Goal: Information Seeking & Learning: Learn about a topic

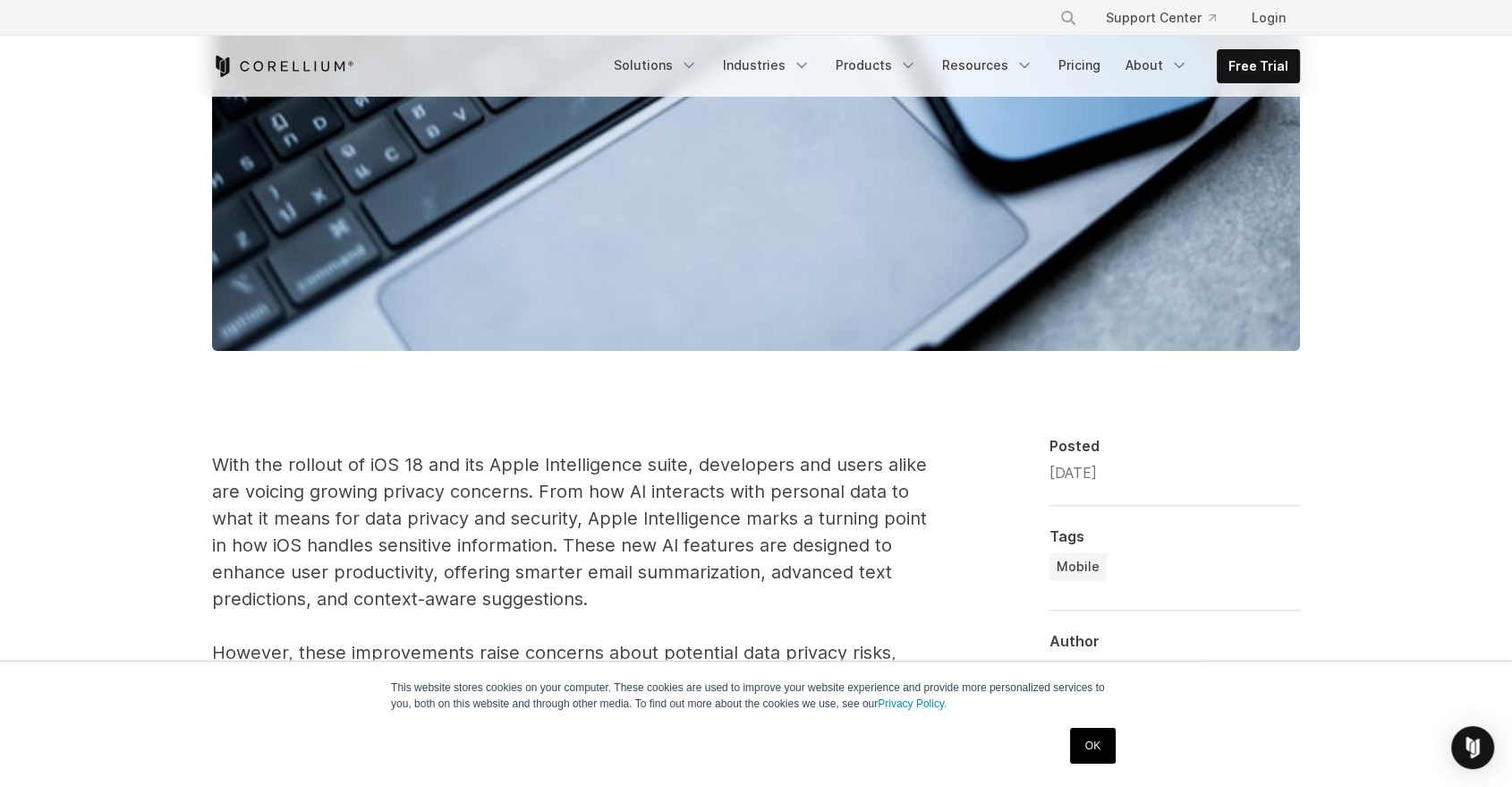
scroll to position [843, 0]
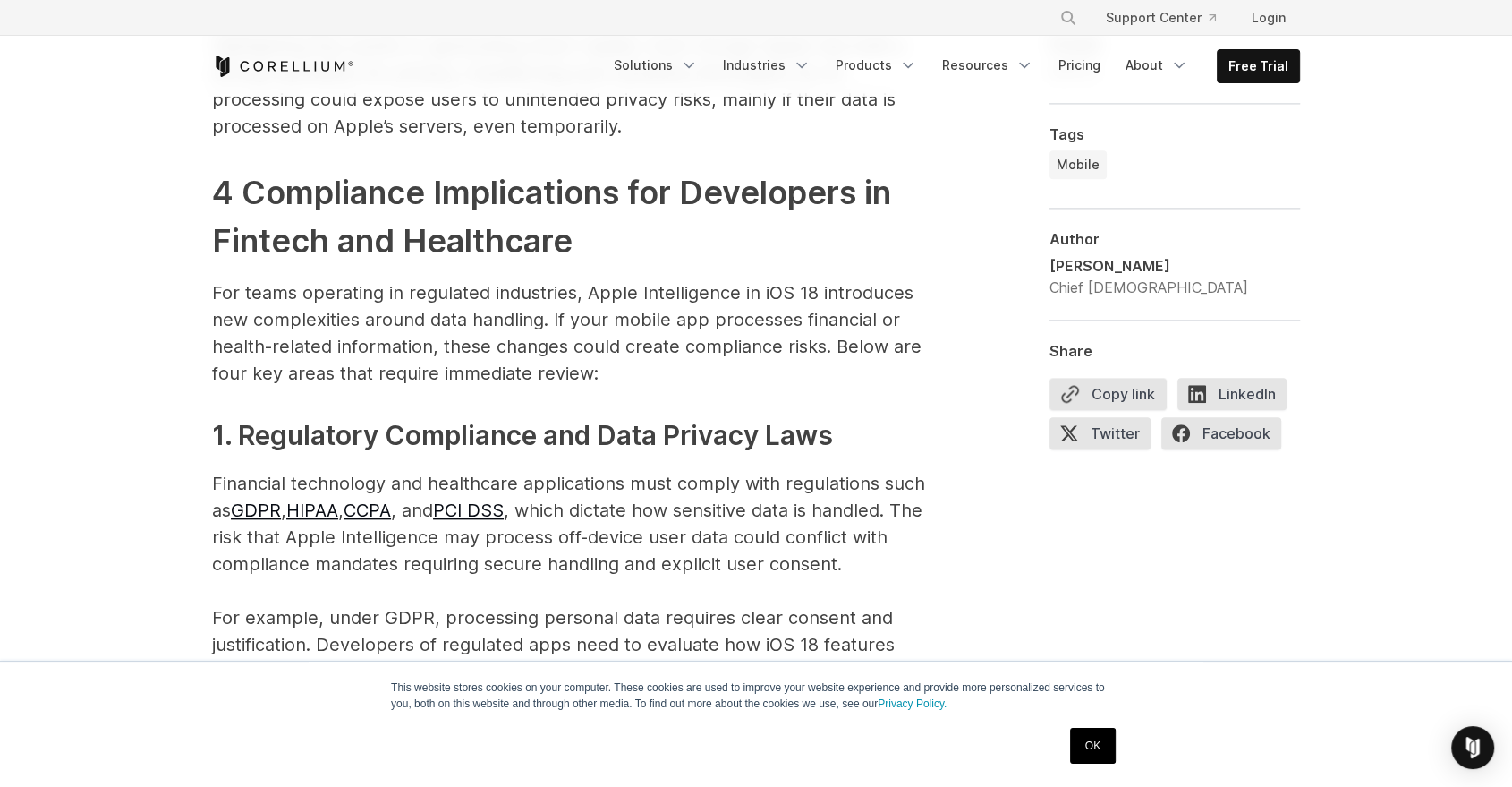
scroll to position [2108, 0]
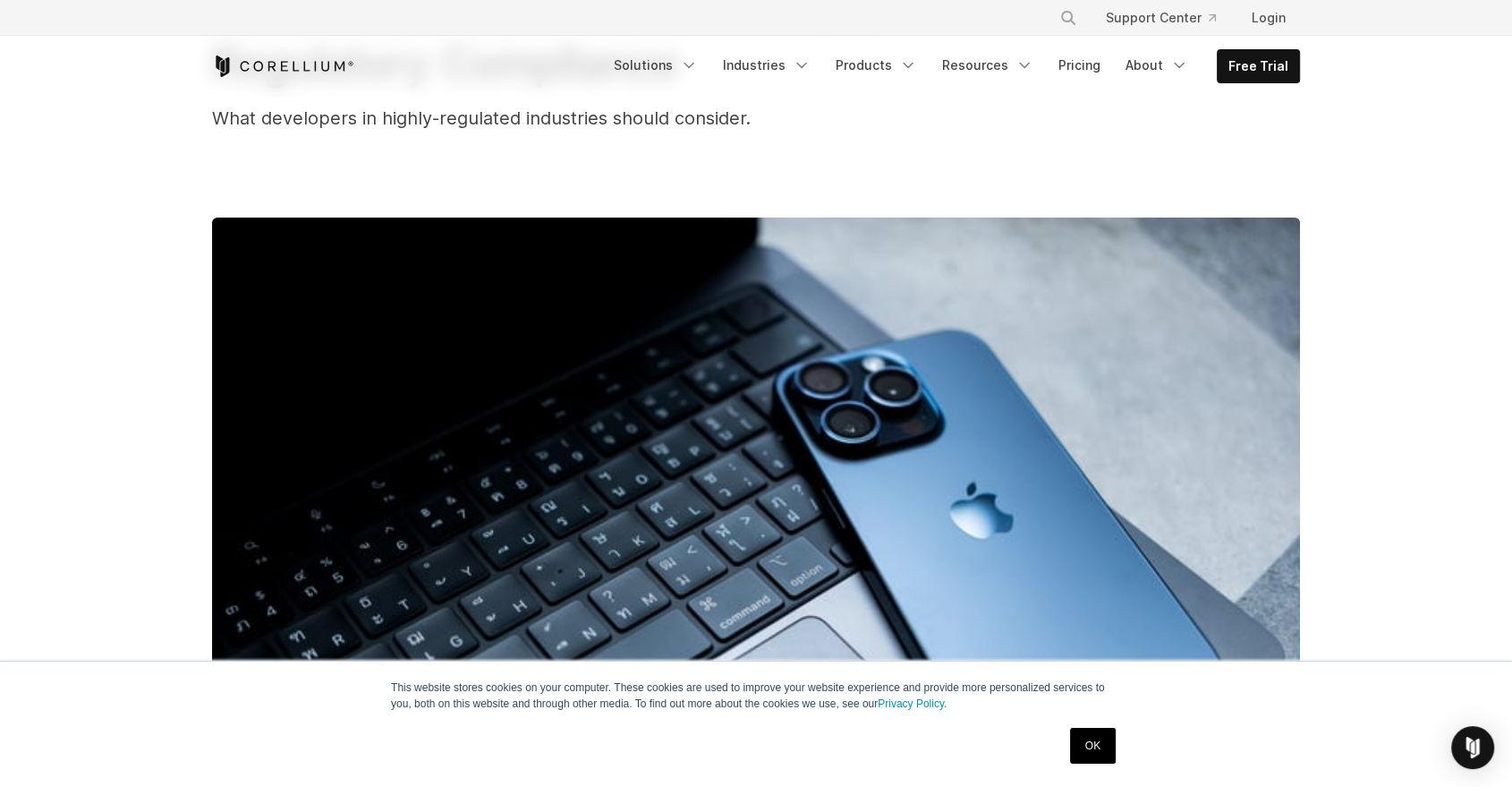
scroll to position [0, 0]
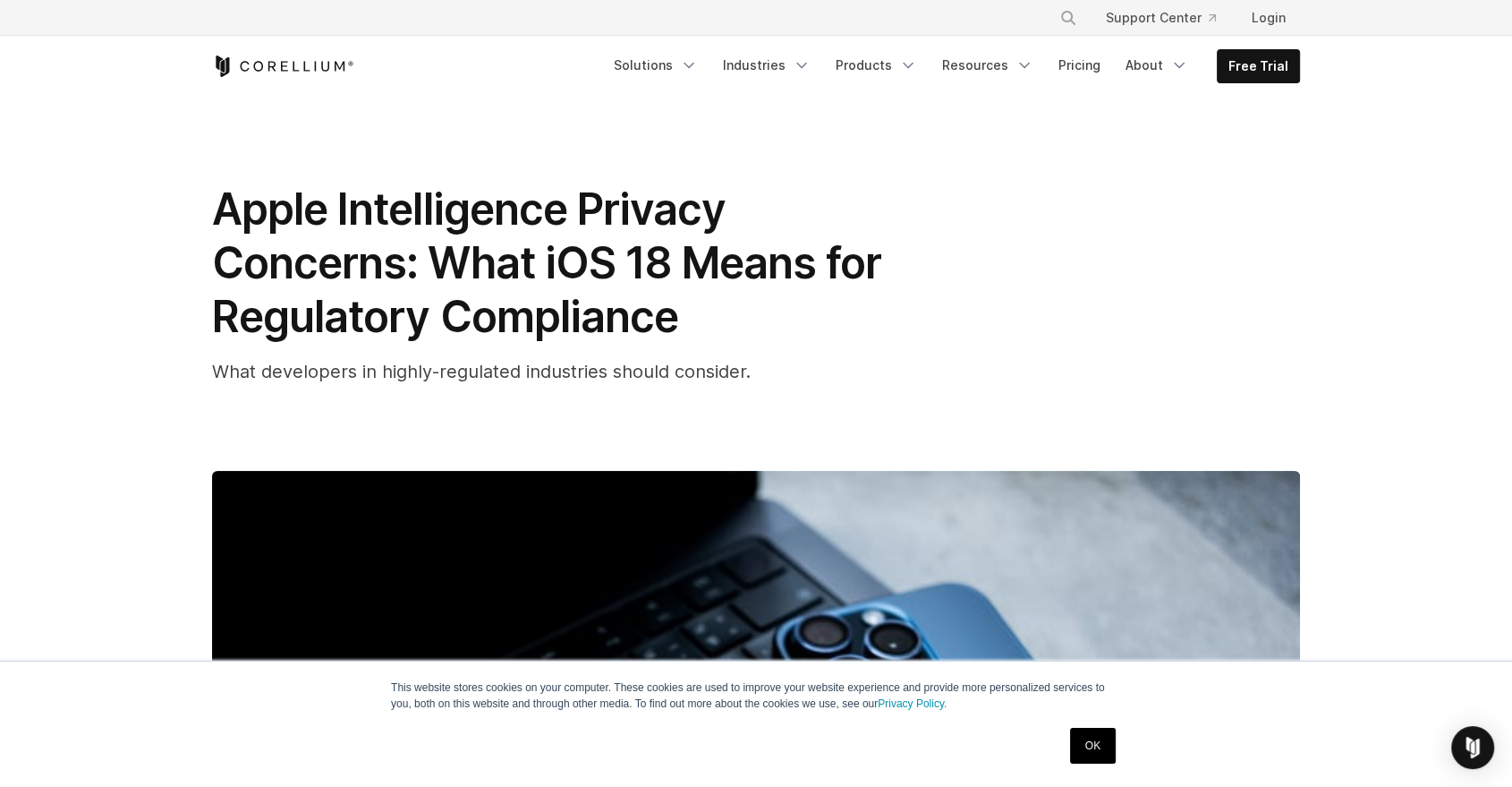
click at [655, 148] on div "Apple Intelligence Privacy Concerns: What iOS 18 Means for Regulatory Complianc…" at bounding box center [756, 689] width 1145 height 1185
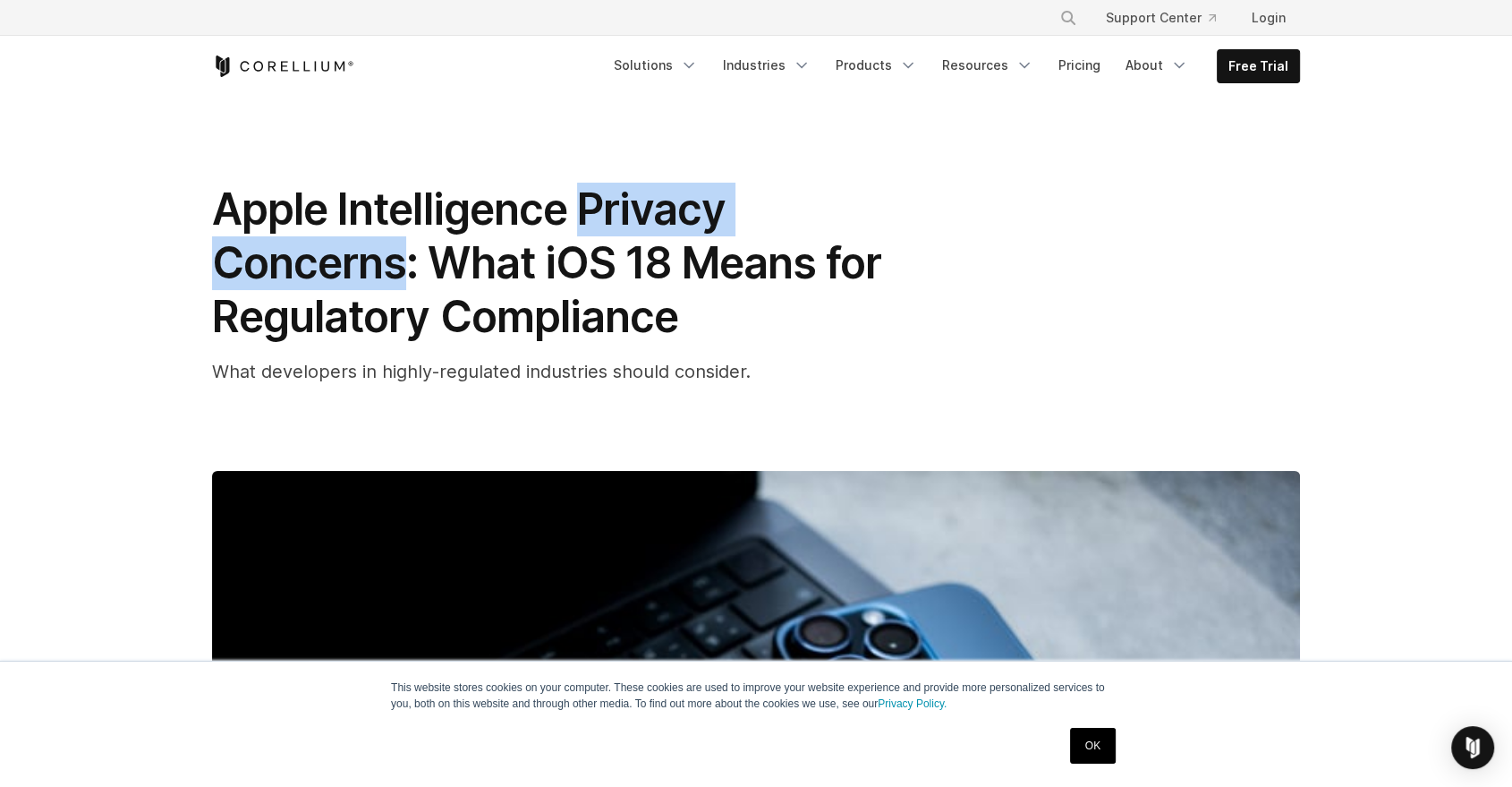
drag, startPoint x: 486, startPoint y: 172, endPoint x: 744, endPoint y: 169, distance: 258.0
click at [744, 183] on span "Apple Intelligence Privacy Concerns: What iOS 18 Means for Regulatory Compliance" at bounding box center [546, 263] width 669 height 160
copy span "Privacy Concerns"
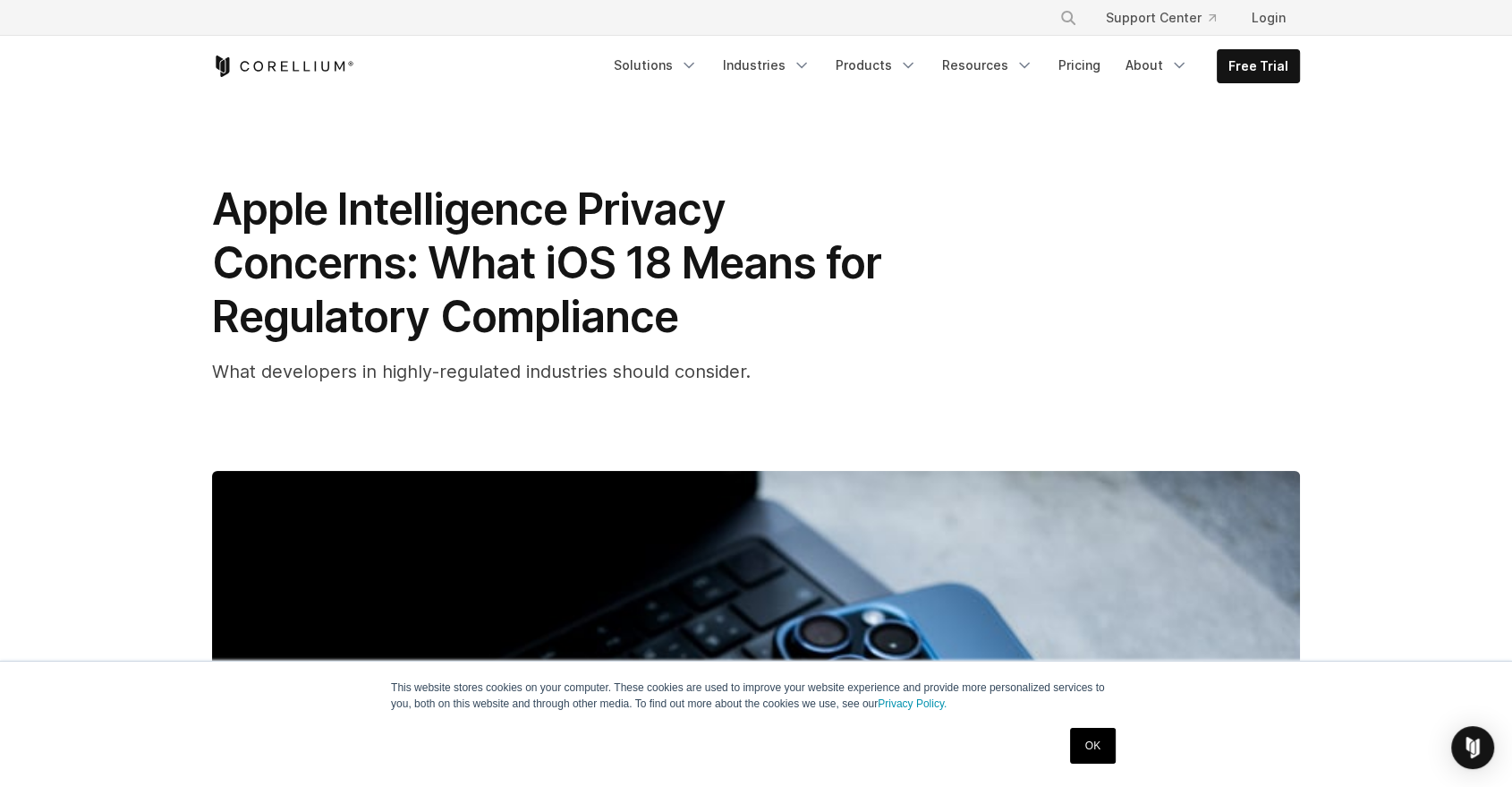
click at [782, 207] on h1 "Apple Intelligence Privacy Concerns: What iOS 18 Means for Regulatory Compliance" at bounding box center [570, 263] width 715 height 161
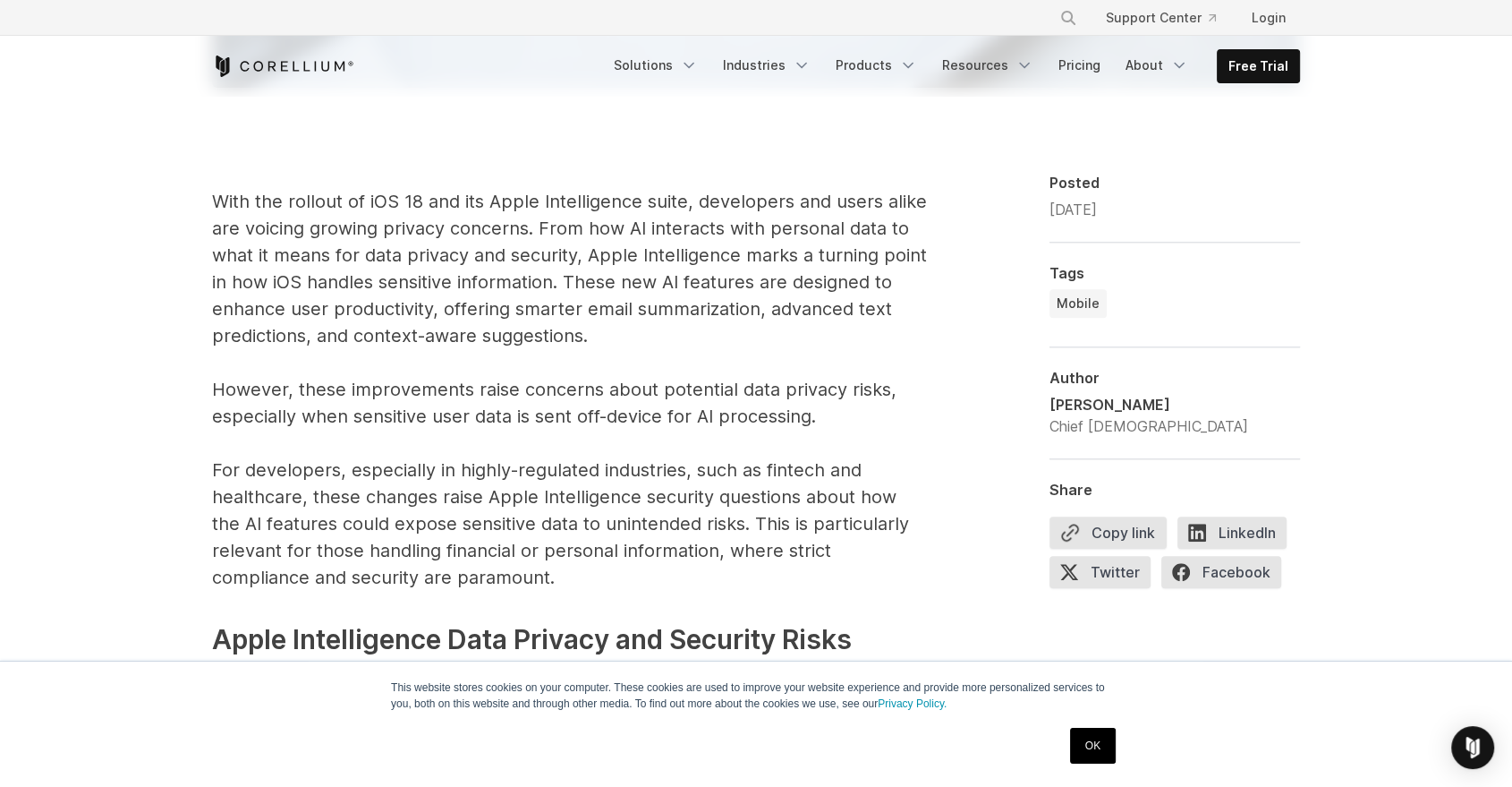
scroll to position [1122, 0]
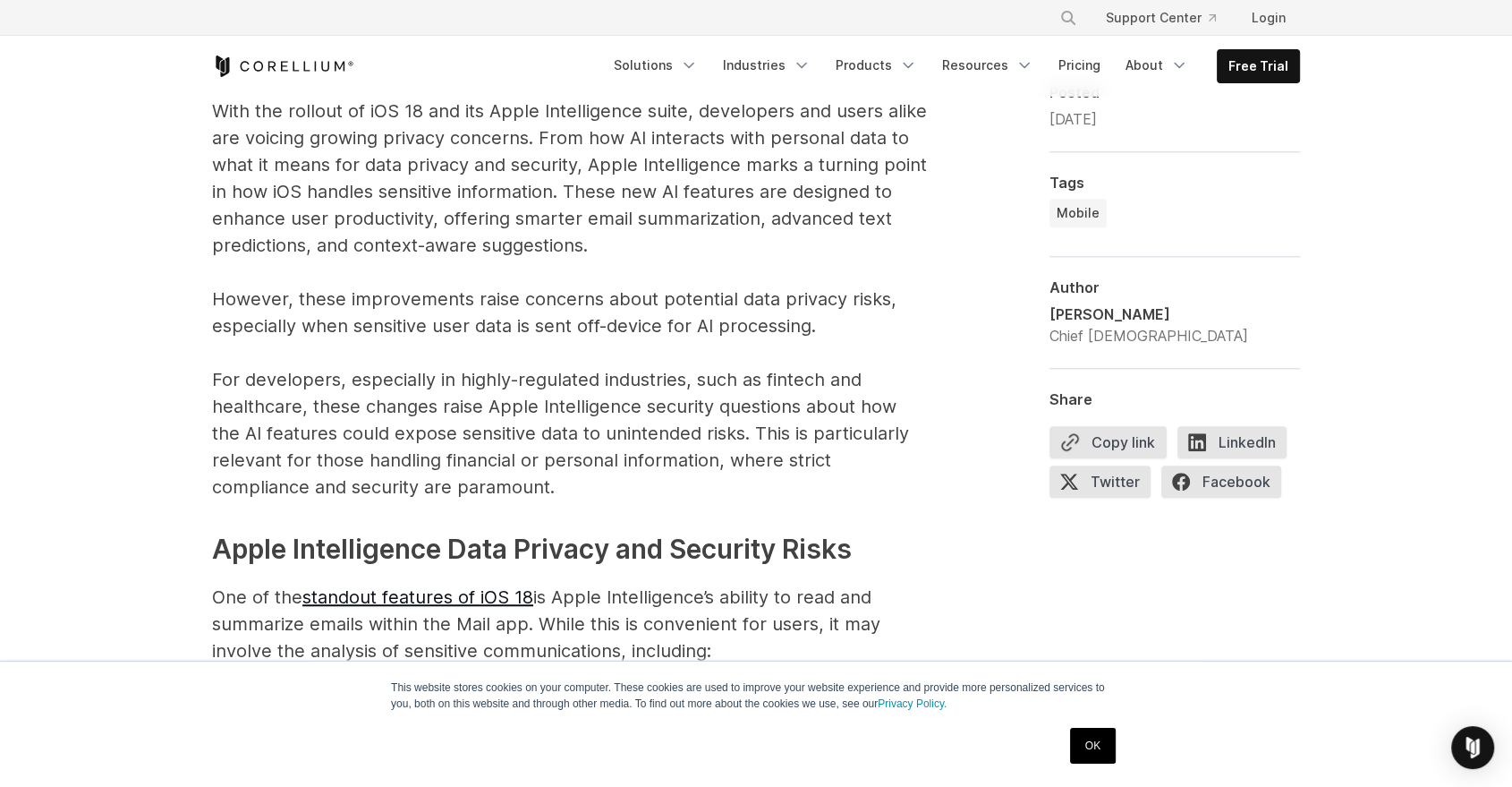
scroll to position [1207, 0]
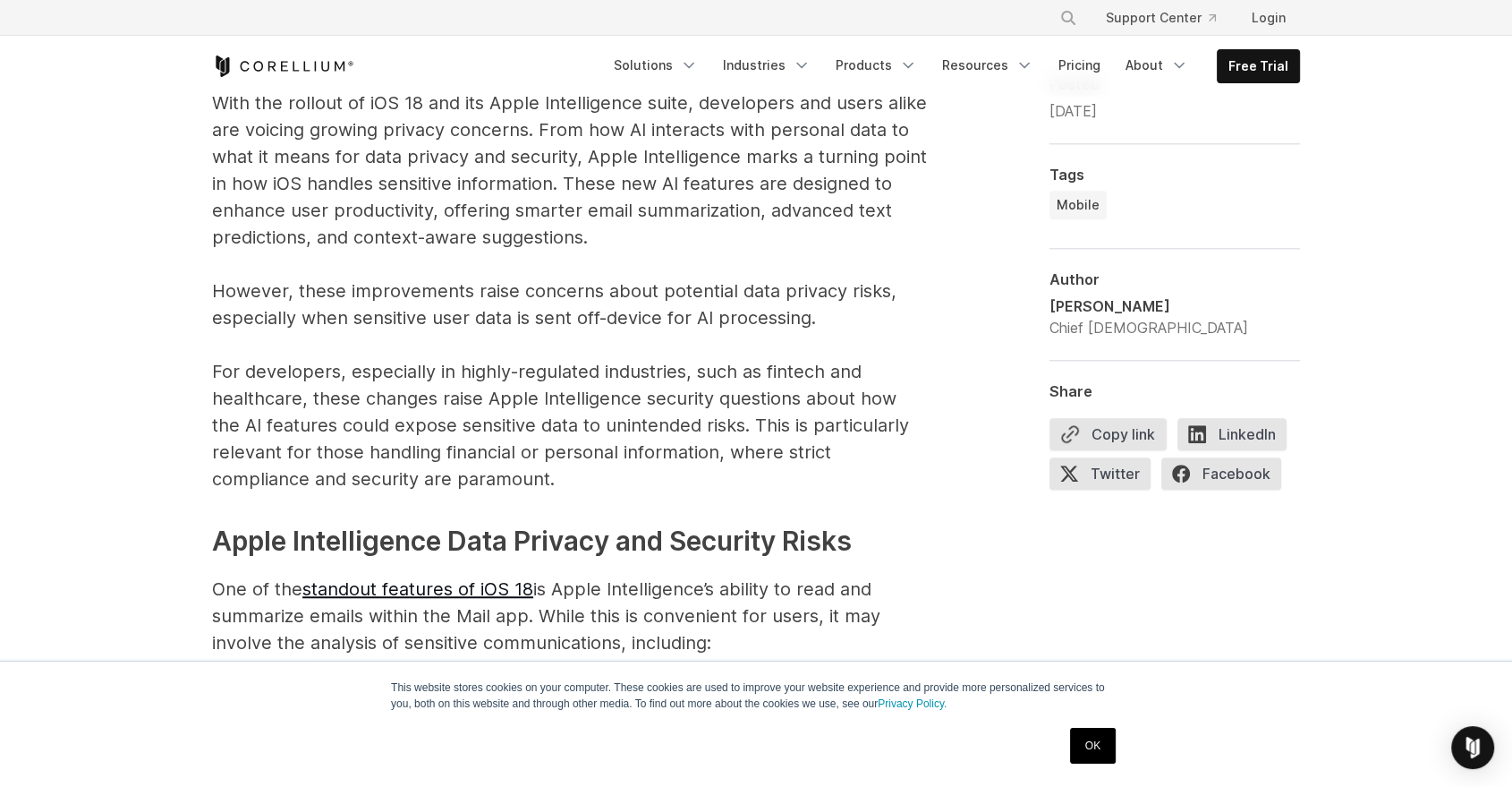
drag, startPoint x: 363, startPoint y: 457, endPoint x: 357, endPoint y: 465, distance: 10.0
click at [357, 684] on ul "Bank statements Investment account details Loan applications Corporate contract…" at bounding box center [570, 780] width 715 height 192
drag, startPoint x: 352, startPoint y: 478, endPoint x: 241, endPoint y: 355, distance: 165.7
click at [241, 684] on ul "Bank statements Investment account details Loan applications Corporate contract…" at bounding box center [570, 780] width 715 height 192
copy ul "Bank statements Investment account details Loan applications Corporate contract…"
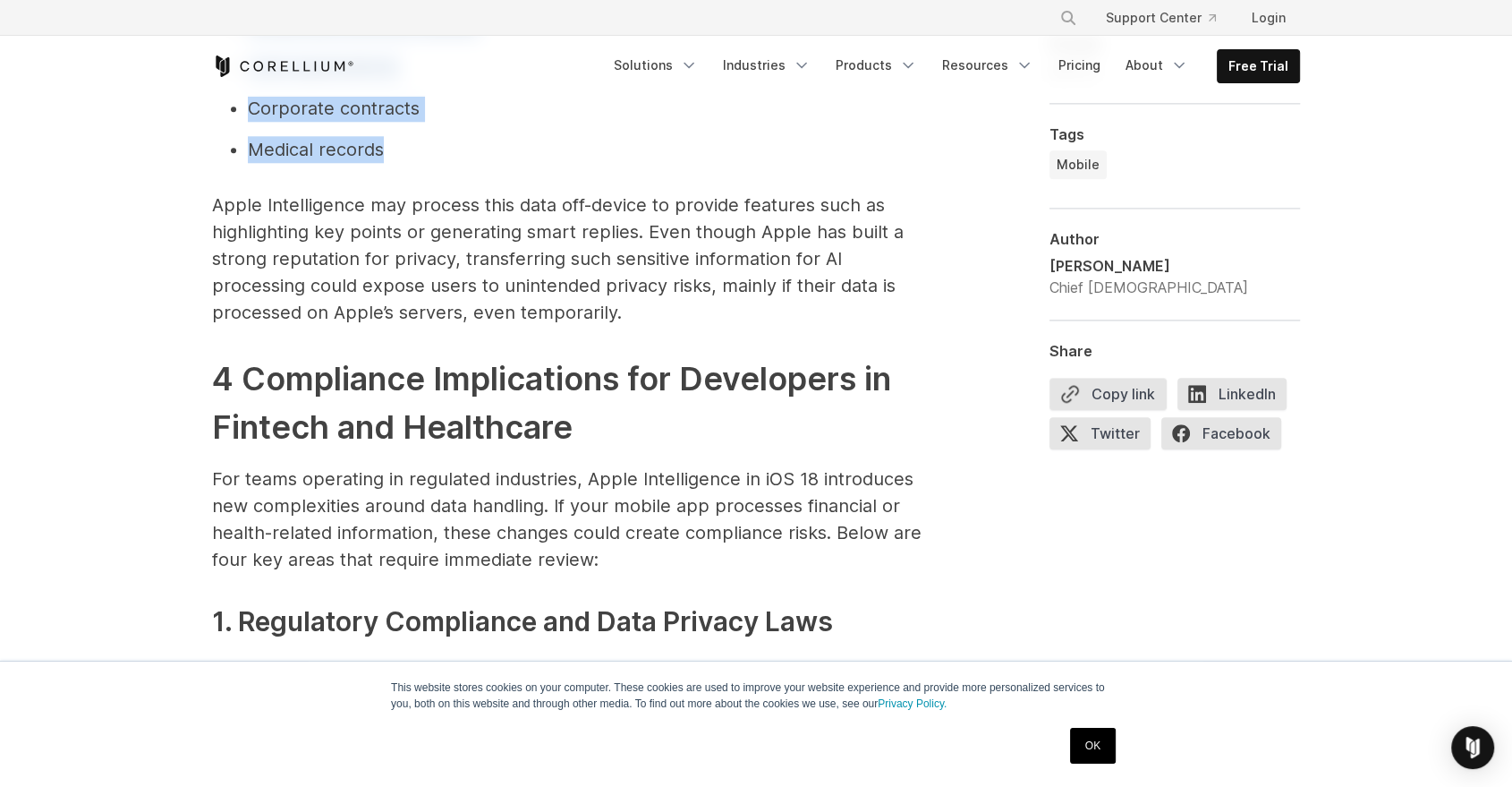
scroll to position [1925, 0]
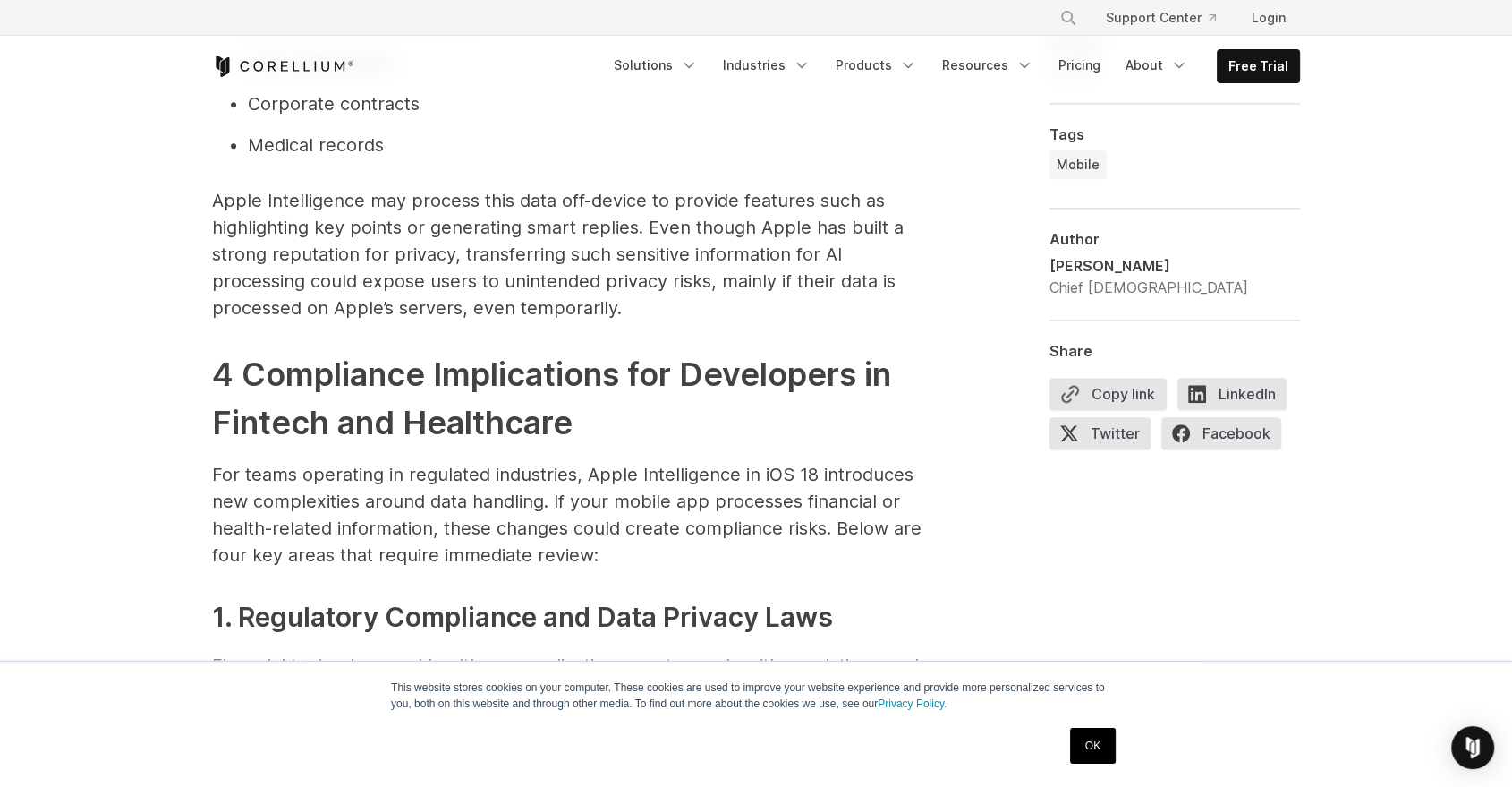
drag, startPoint x: 238, startPoint y: 331, endPoint x: 618, endPoint y: 334, distance: 380.0
copy strong "Risk of Data Leakage through"
drag, startPoint x: 335, startPoint y: 220, endPoint x: 780, endPoint y: 231, distance: 445.1
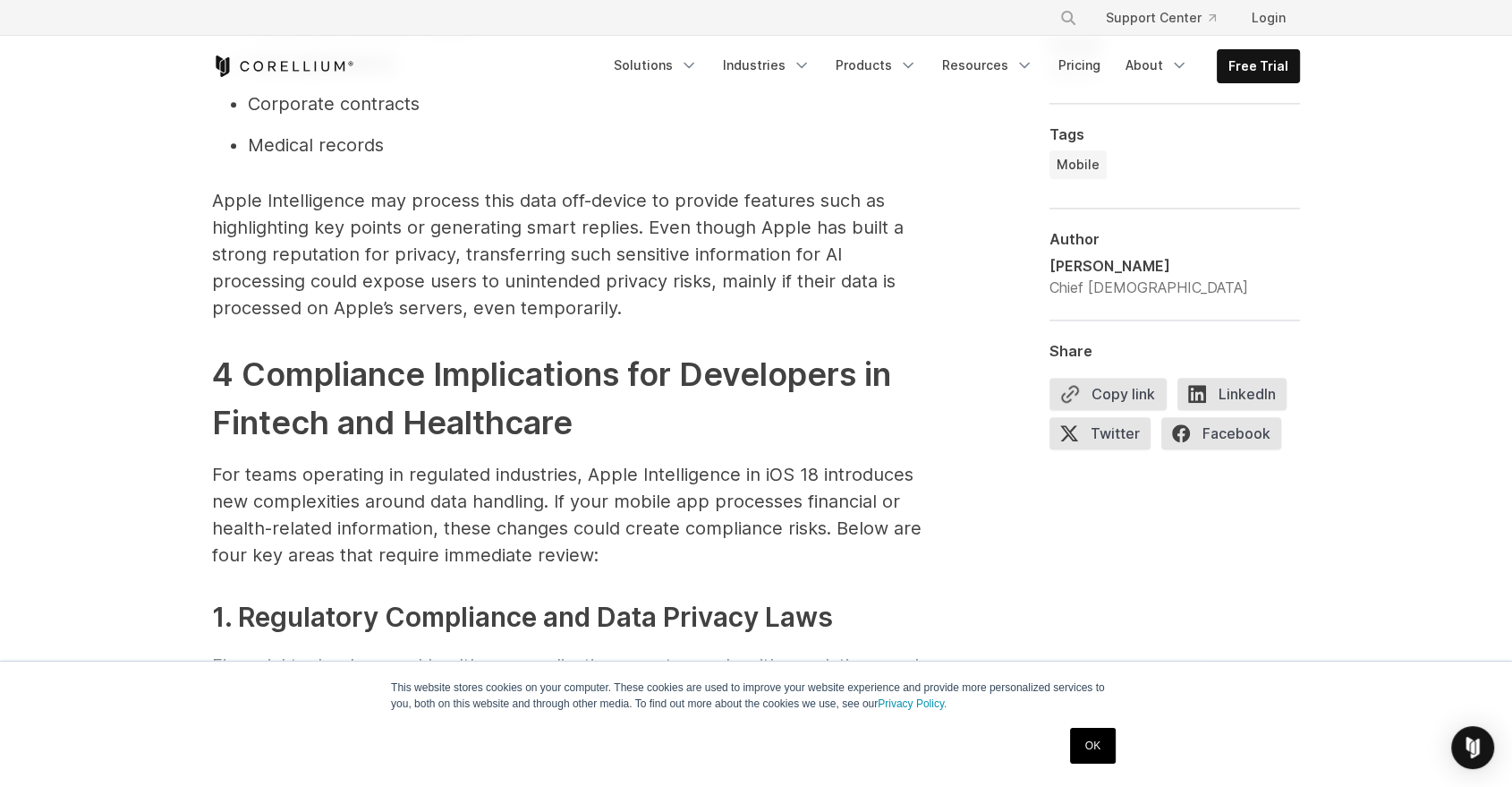
click at [780, 652] on p "Financial technology and healthcare applications must comply with regulations s…" at bounding box center [570, 786] width 715 height 269
drag, startPoint x: 290, startPoint y: 220, endPoint x: 782, endPoint y: 220, distance: 492.0
click at [782, 652] on p "Financial technology and healthcare applications must comply with regulations s…" at bounding box center [570, 786] width 715 height 269
copy p "under GDPR, processing personal data requires clear consent and justification"
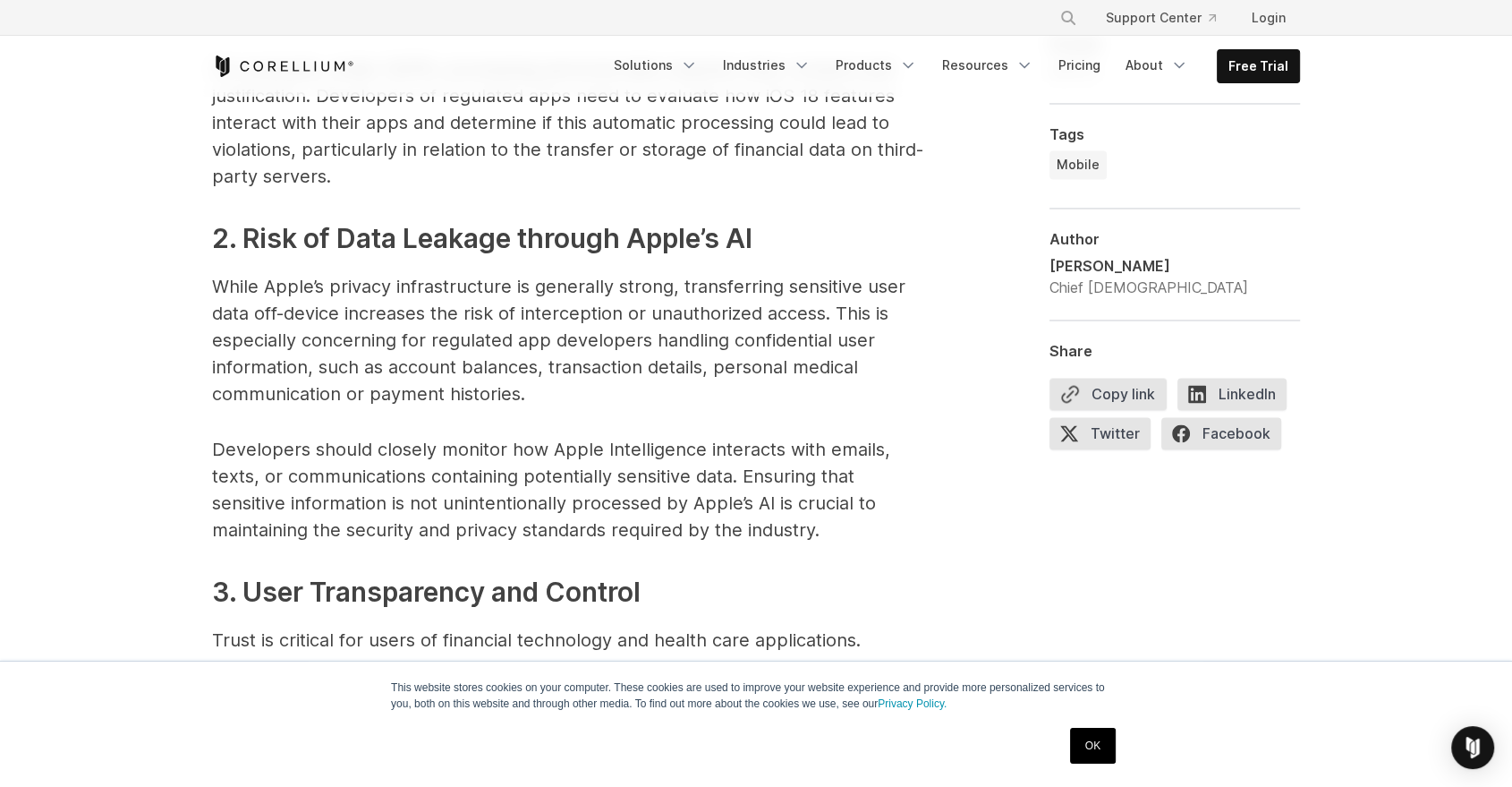
scroll to position [2610, 0]
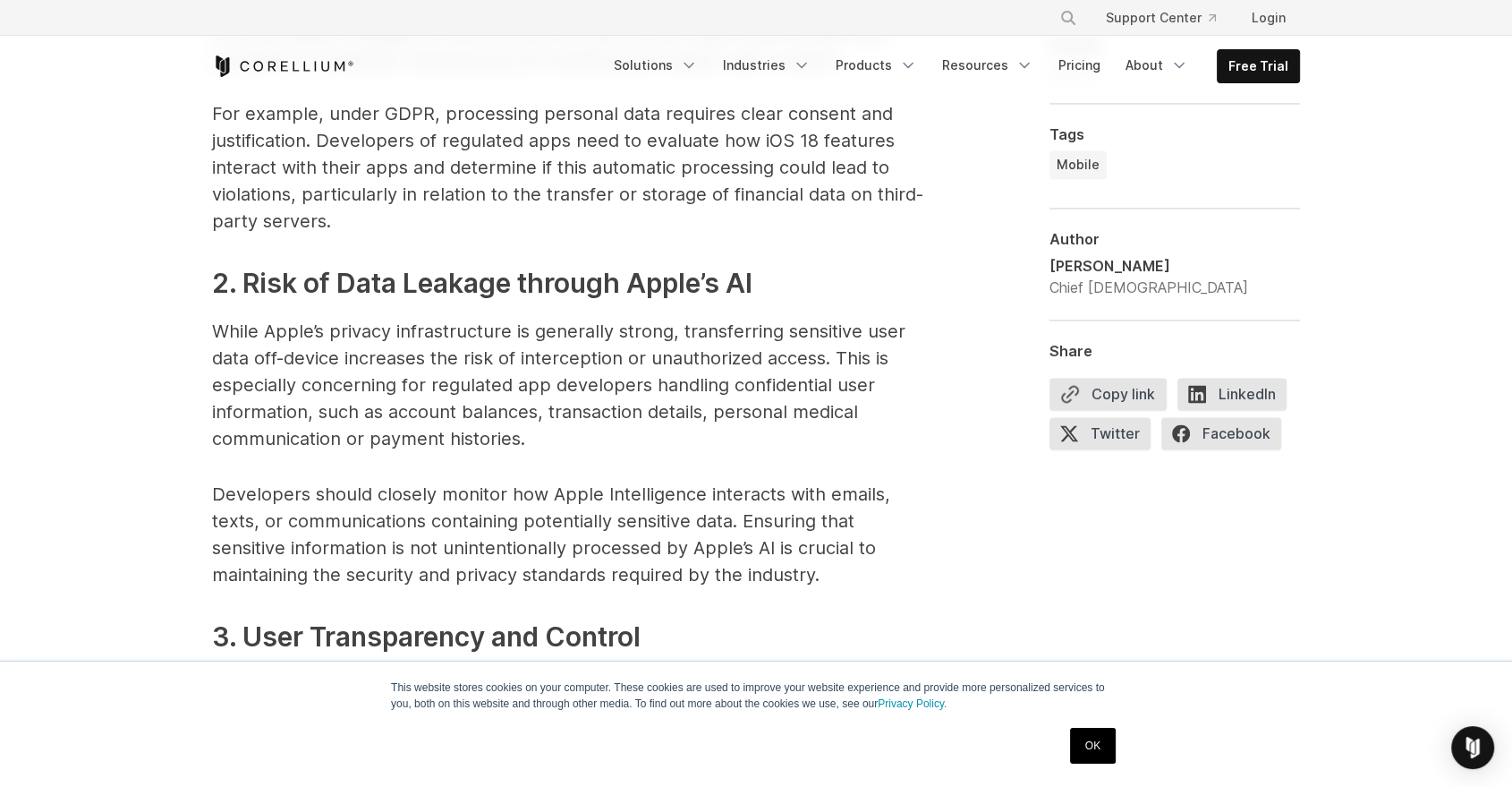
drag, startPoint x: 203, startPoint y: 291, endPoint x: 362, endPoint y: 318, distance: 161.3
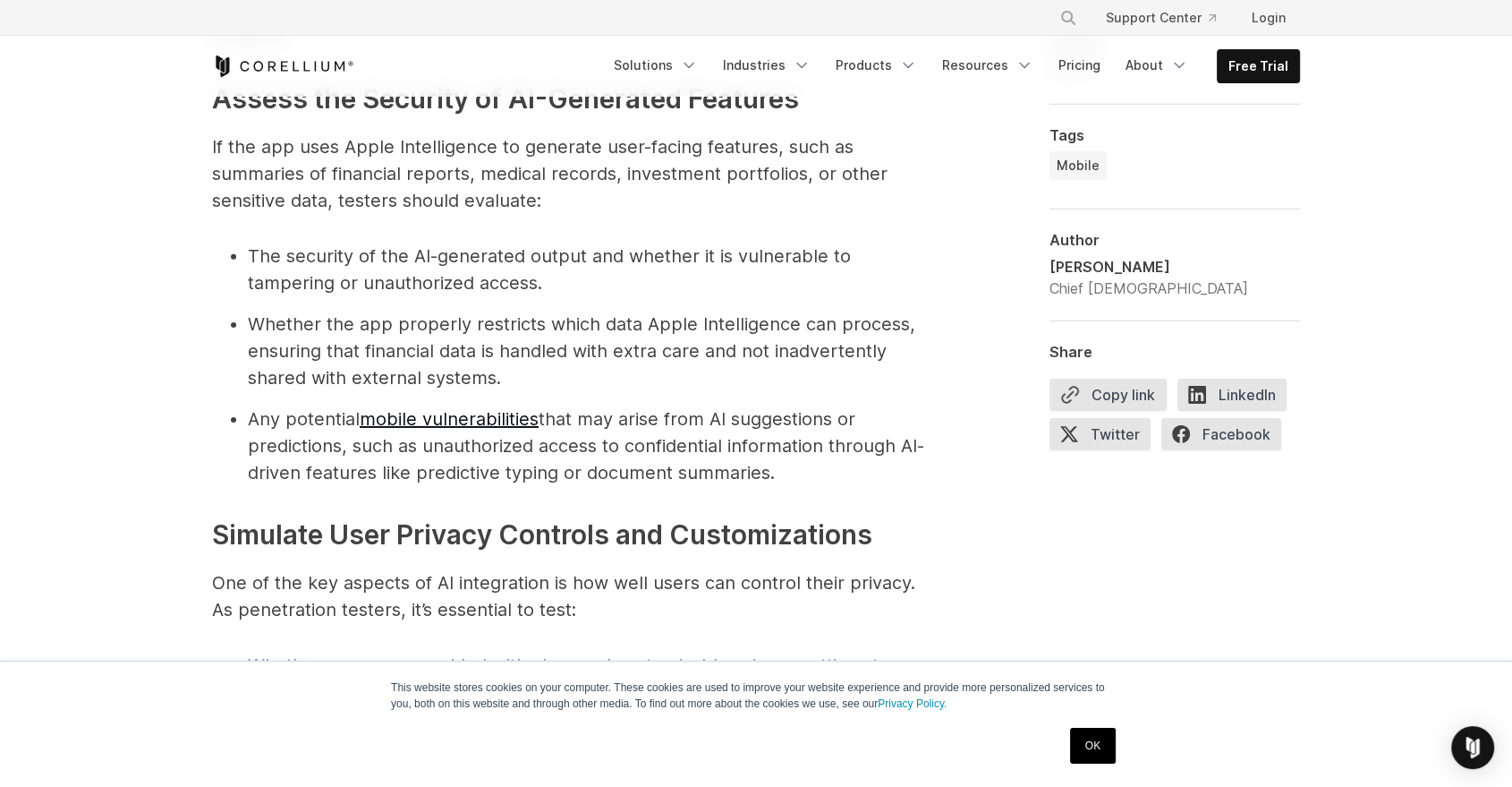
scroll to position [5680, 0]
drag, startPoint x: 487, startPoint y: 408, endPoint x: 572, endPoint y: 431, distance: 88.1
copy p "developers can ensure that iOS 18’s AI advancements enhance the user experience…"
drag, startPoint x: 655, startPoint y: 472, endPoint x: 646, endPoint y: 263, distance: 209.2
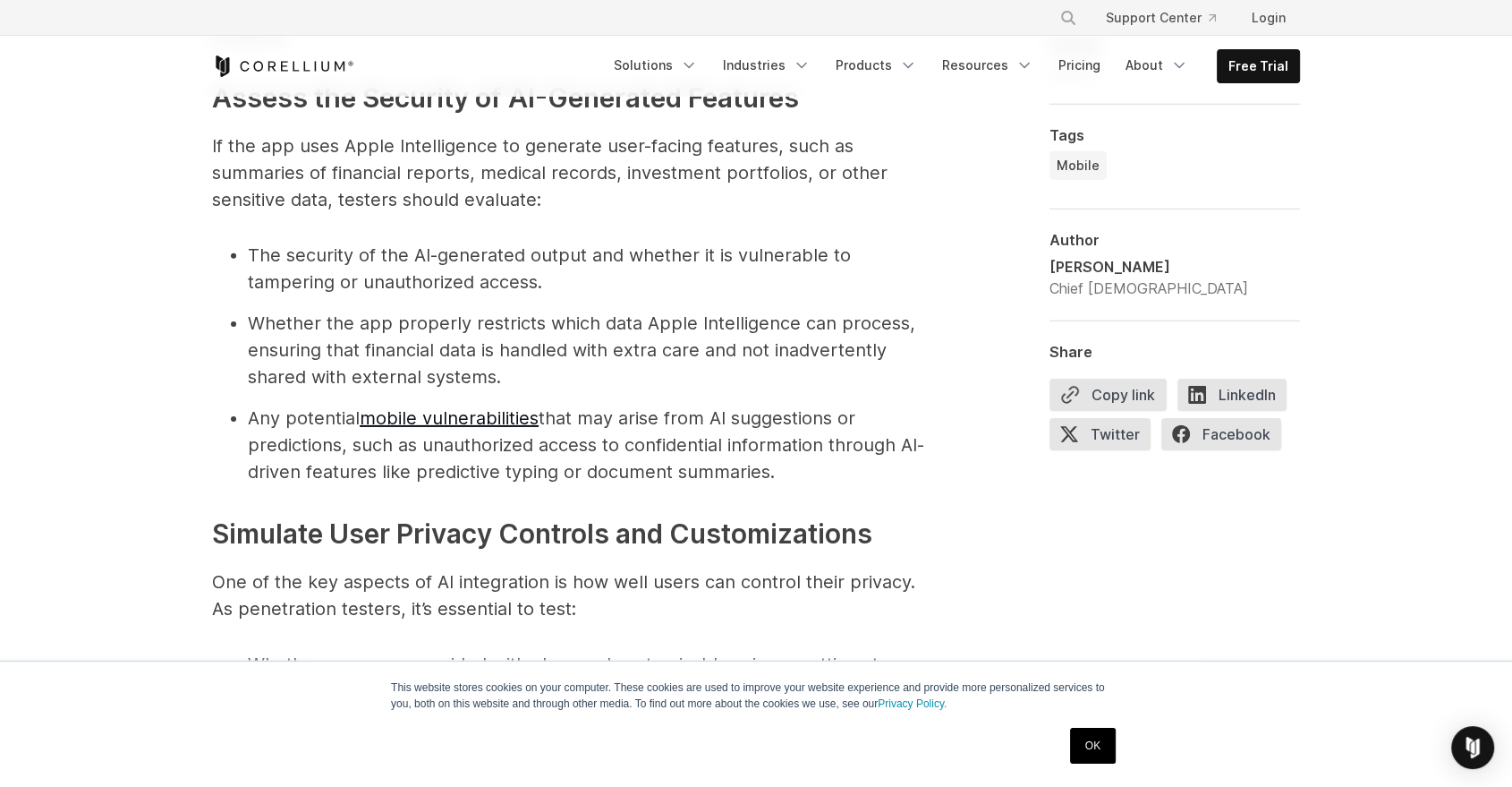
drag, startPoint x: 754, startPoint y: 492, endPoint x: 715, endPoint y: 244, distance: 251.0
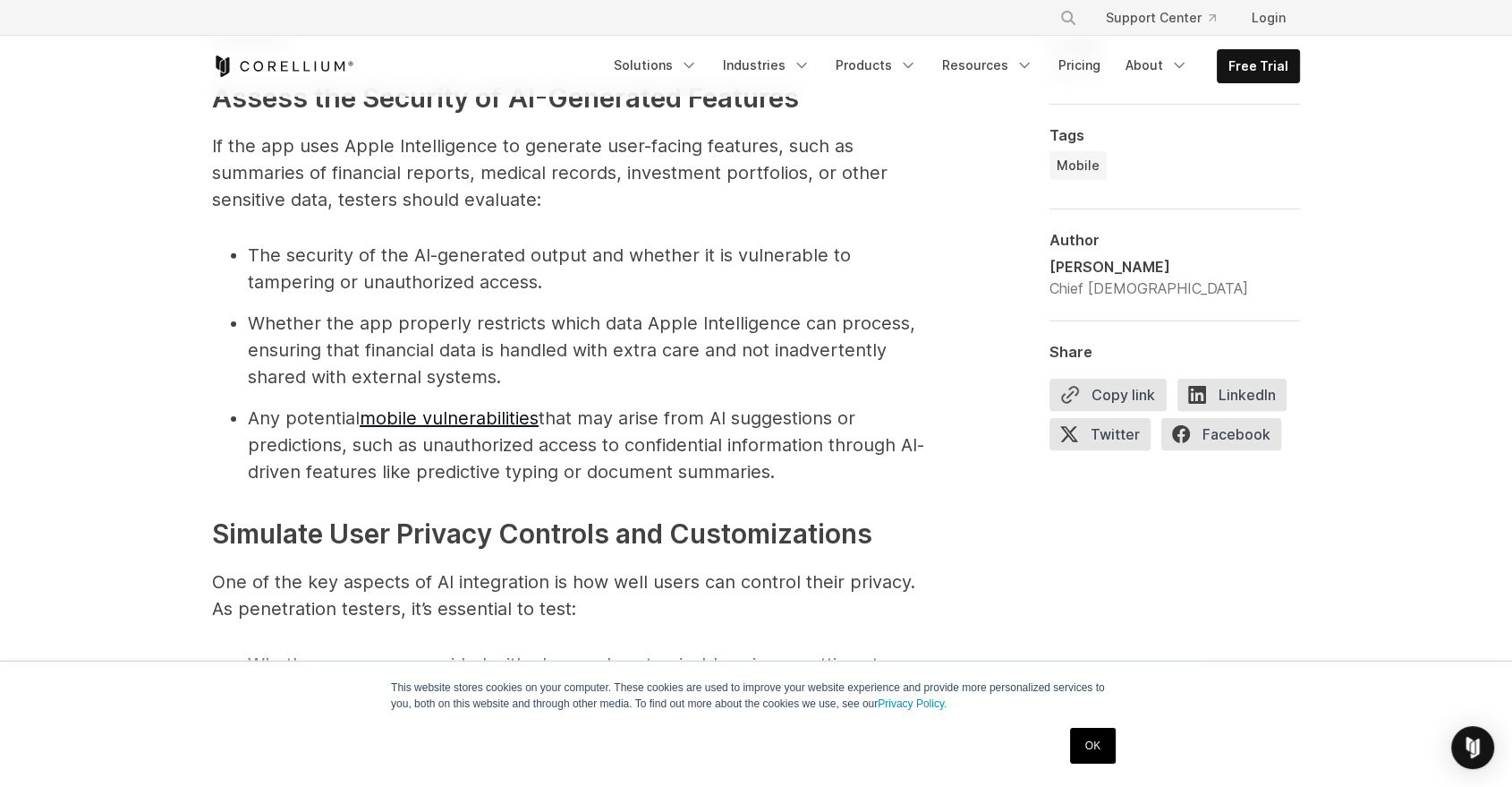
drag, startPoint x: 753, startPoint y: 493, endPoint x: 675, endPoint y: 238, distance: 266.7
drag, startPoint x: 755, startPoint y: 478, endPoint x: 703, endPoint y: 240, distance: 243.6
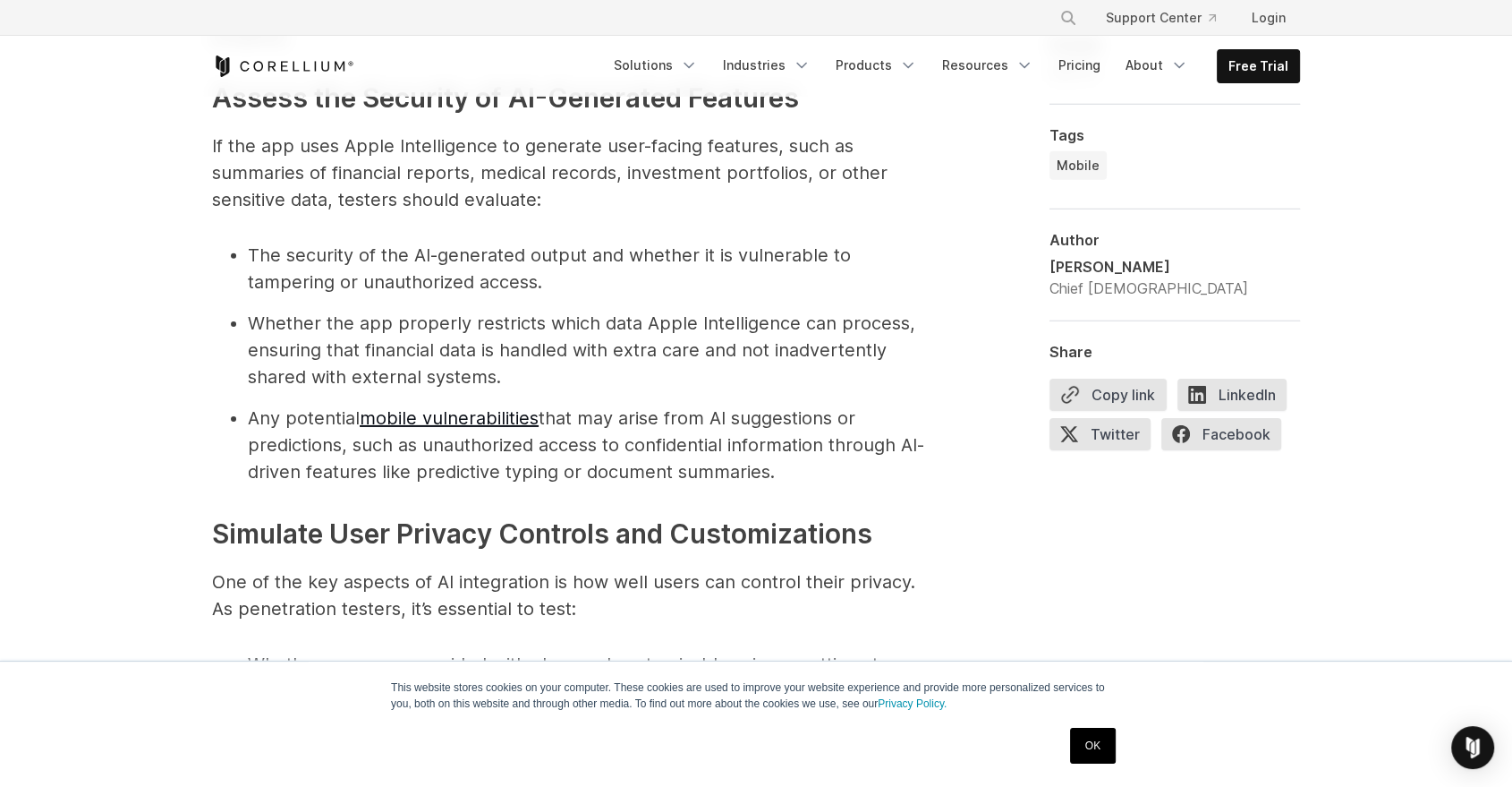
drag, startPoint x: 613, startPoint y: 492, endPoint x: 584, endPoint y: 241, distance: 252.7
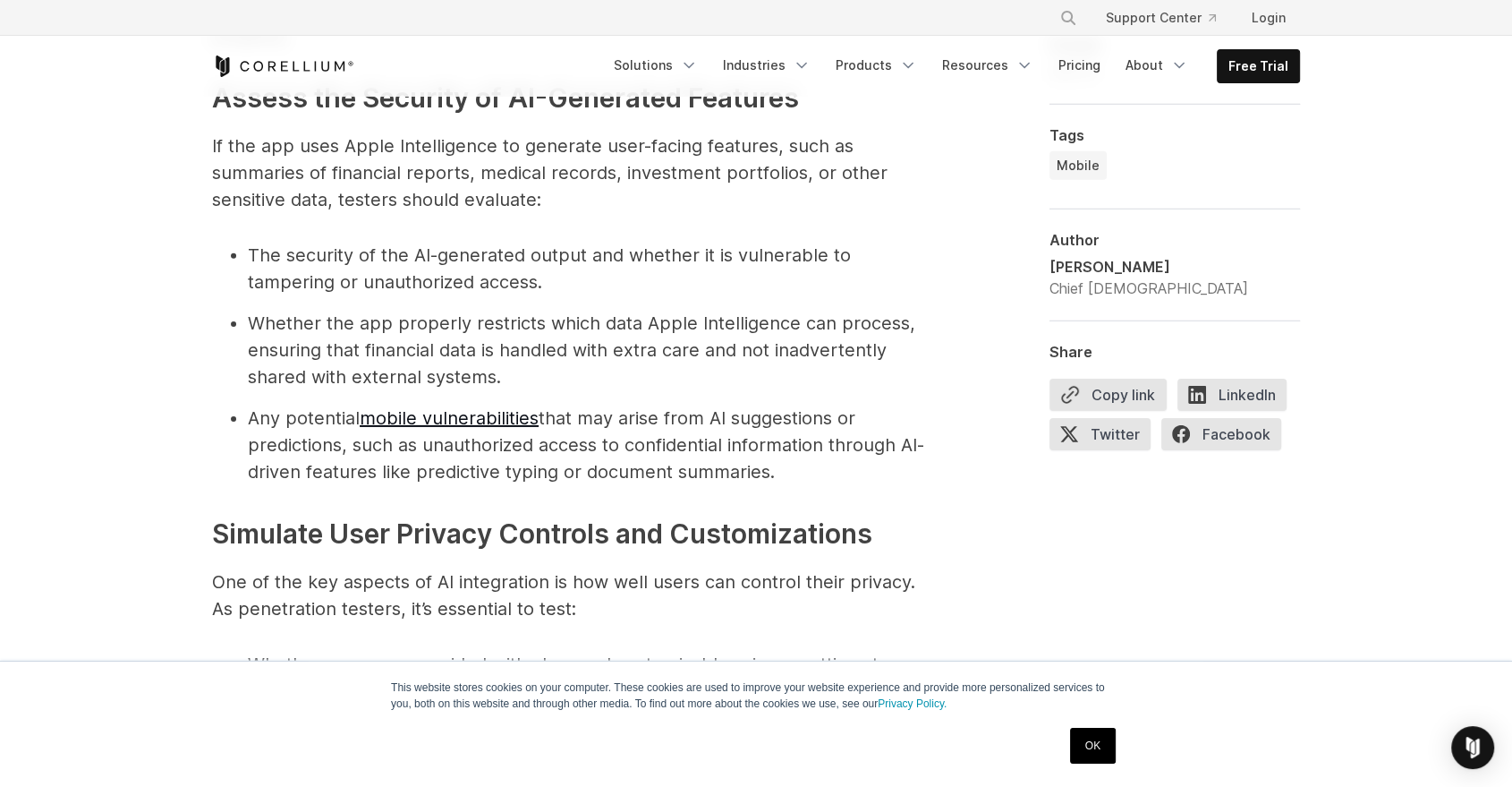
drag, startPoint x: 651, startPoint y: 486, endPoint x: 580, endPoint y: 240, distance: 256.0
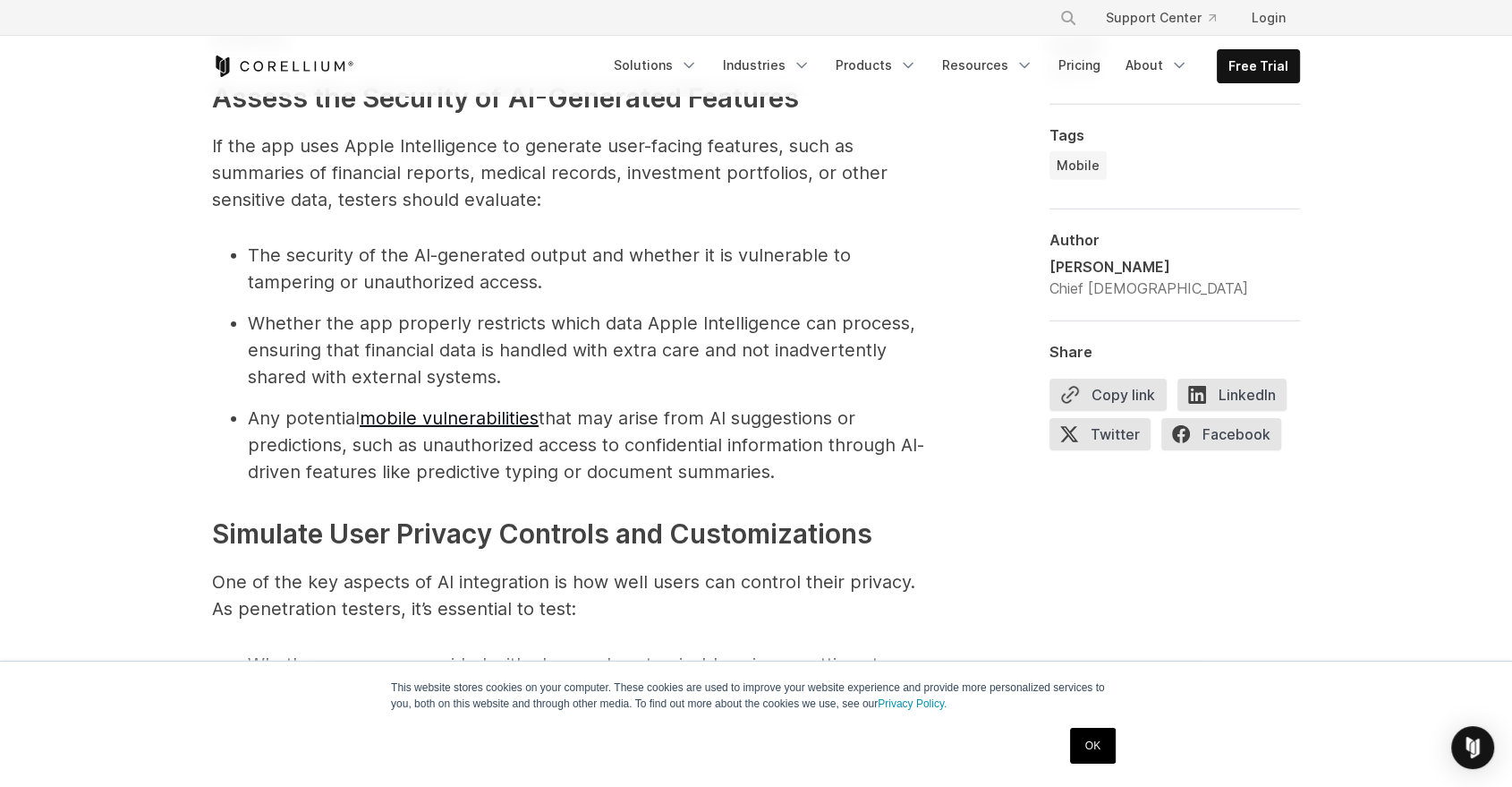
drag, startPoint x: 689, startPoint y: 492, endPoint x: 662, endPoint y: 252, distance: 241.5
drag, startPoint x: 676, startPoint y: 392, endPoint x: 655, endPoint y: 252, distance: 141.6
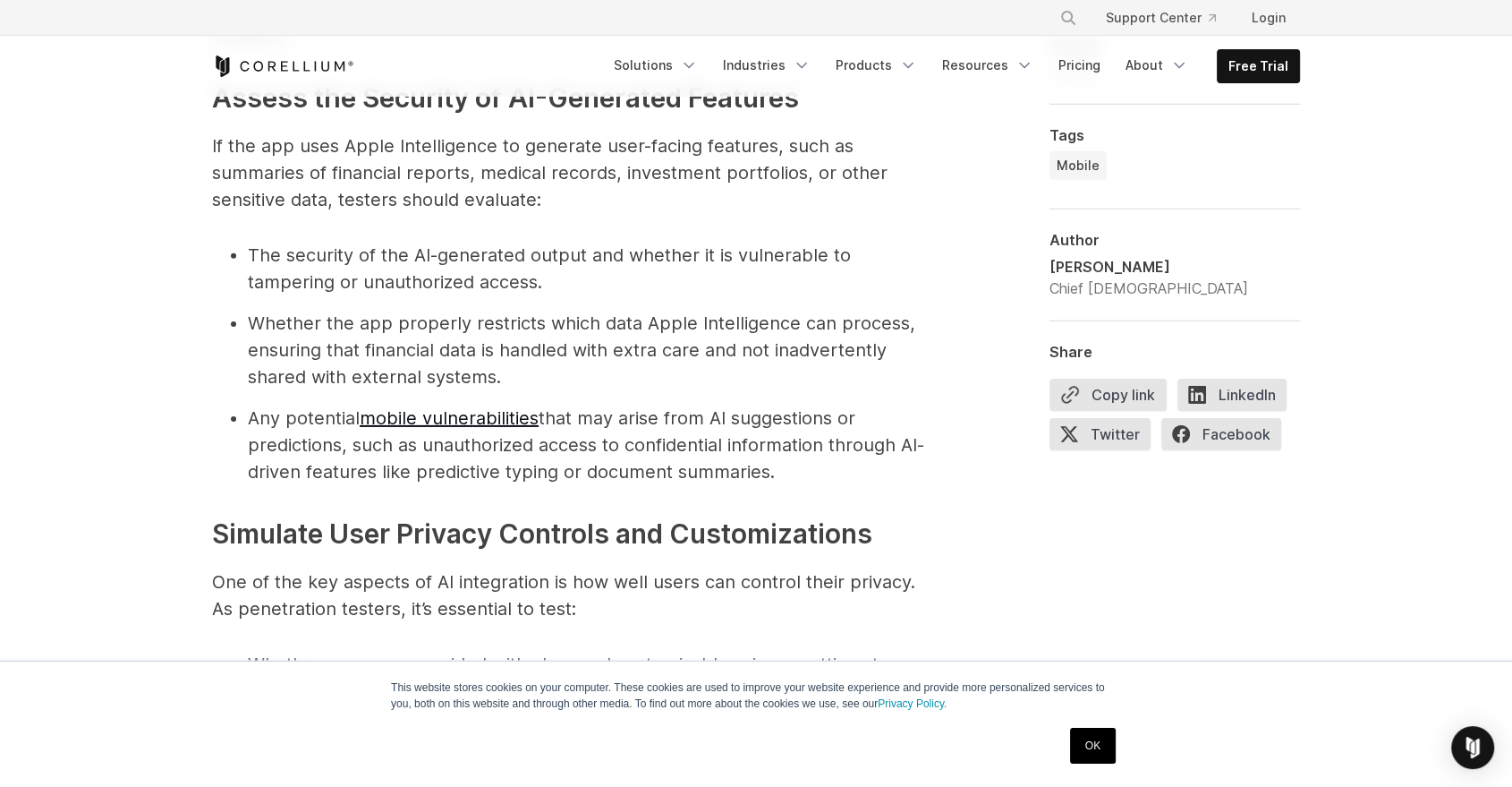
drag, startPoint x: 714, startPoint y: 483, endPoint x: 661, endPoint y: 244, distance: 244.8
